Goal: Obtain resource: Download file/media

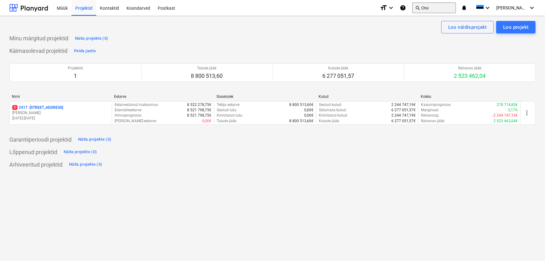
click at [454, 8] on button "search Otsi" at bounding box center [434, 7] width 44 height 11
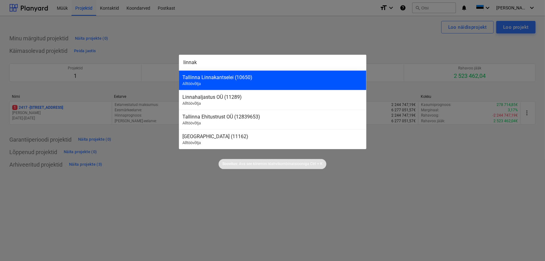
type input "linnak"
click at [224, 76] on div "Tallinna Linnakantselei (10650)" at bounding box center [273, 77] width 180 height 6
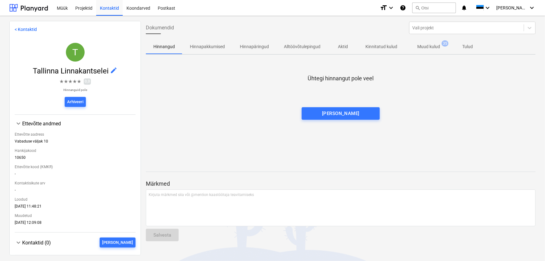
click at [432, 46] on p "Muud kulud" at bounding box center [428, 46] width 23 height 7
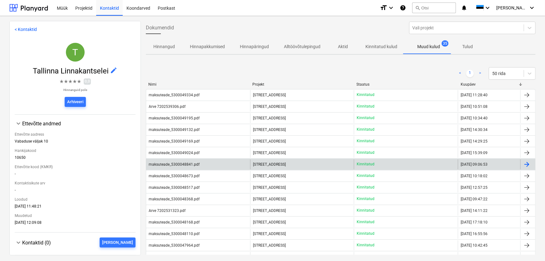
click at [166, 162] on div "maksuteade_5300048841.pdf" at bounding box center [174, 164] width 51 height 4
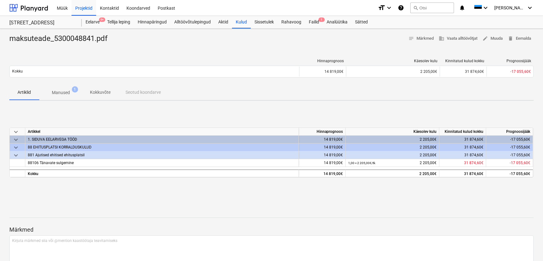
click at [60, 92] on p "Manused" at bounding box center [61, 92] width 18 height 7
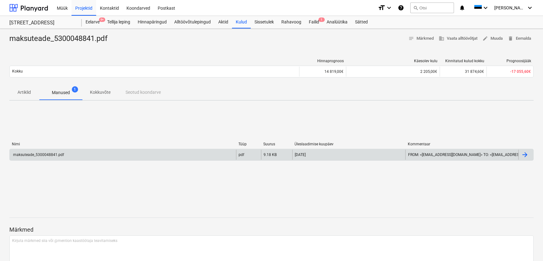
click at [38, 155] on div "maksuteade_5300048841.pdf" at bounding box center [38, 154] width 52 height 4
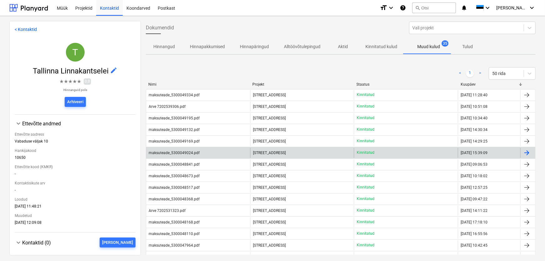
click at [175, 151] on div "maksuteade_5300049024.pdf" at bounding box center [174, 153] width 51 height 4
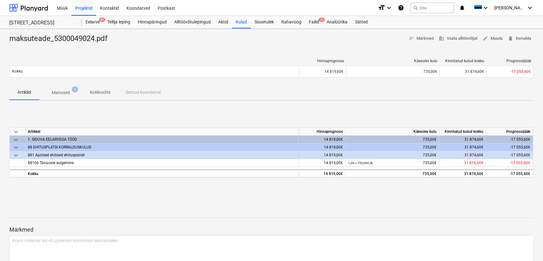
click at [68, 93] on p "Manused" at bounding box center [61, 92] width 18 height 7
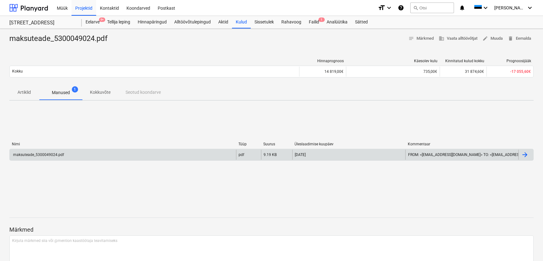
click at [34, 154] on div "maksuteade_5300049024.pdf" at bounding box center [38, 154] width 52 height 4
